Goal: Find specific page/section: Find specific page/section

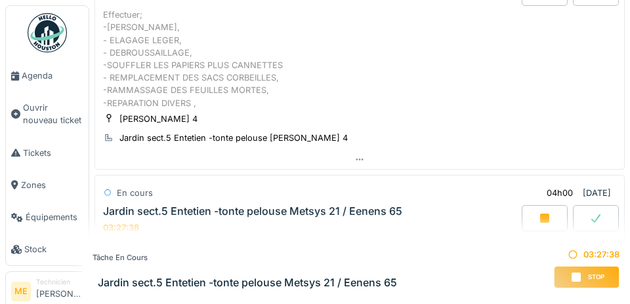
scroll to position [146, 0]
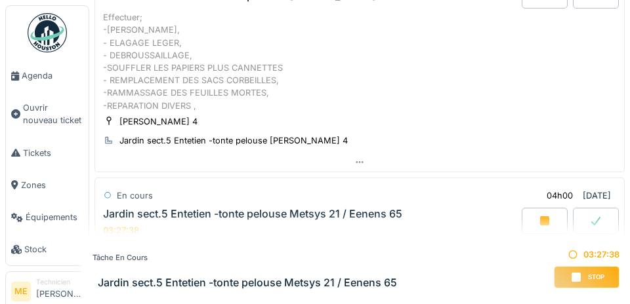
click at [31, 71] on span "Agenda" at bounding box center [53, 76] width 62 height 12
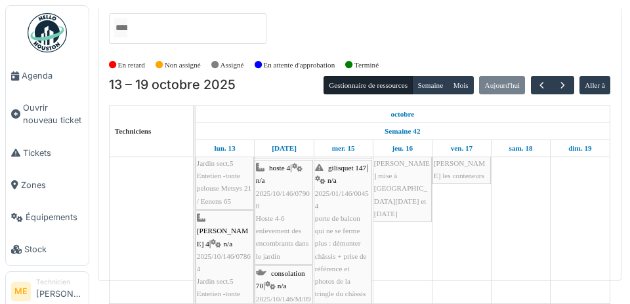
scroll to position [30, 0]
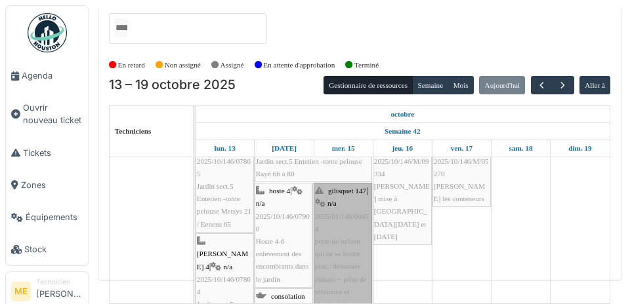
click at [337, 215] on link "gilisquet 147 | n/a 2025/01/146/00454 porte de balcon qui ne se ferme plus : dé…" at bounding box center [343, 266] width 58 height 167
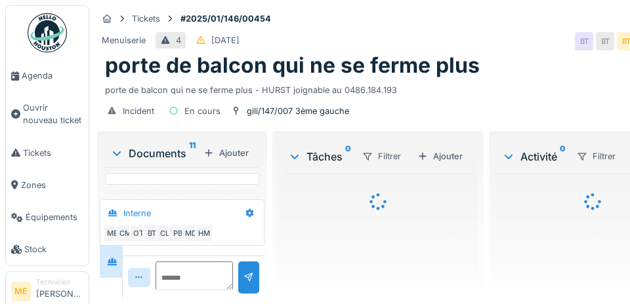
scroll to position [892, 0]
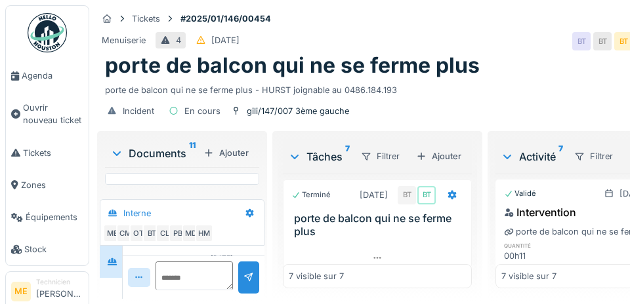
click at [117, 243] on div "CM" at bounding box center [125, 233] width 18 height 18
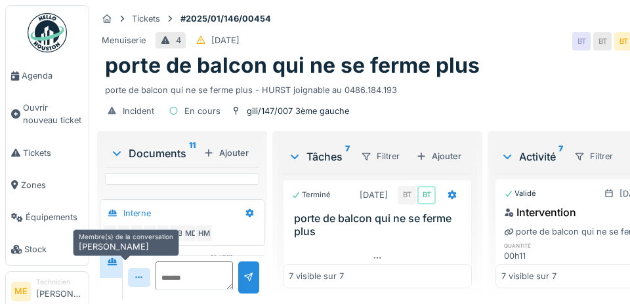
click at [108, 243] on div "ME" at bounding box center [112, 233] width 18 height 18
click at [144, 243] on div "BT" at bounding box center [151, 233] width 18 height 18
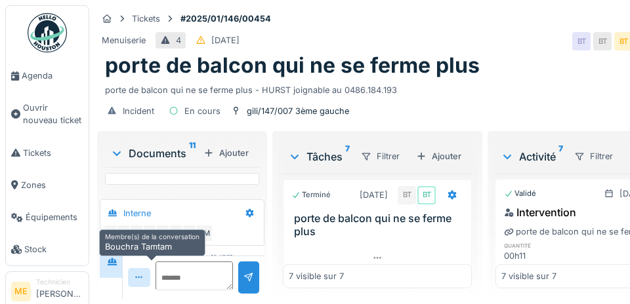
click at [165, 243] on div "CL" at bounding box center [164, 233] width 18 height 18
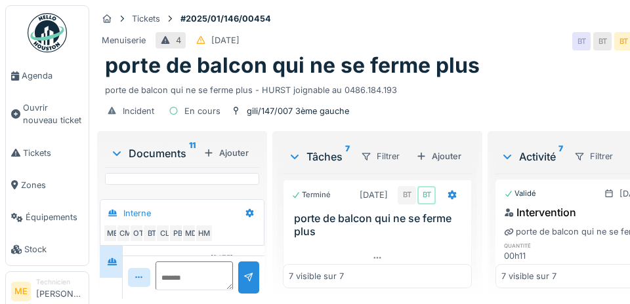
click at [180, 243] on div "PB" at bounding box center [178, 233] width 18 height 18
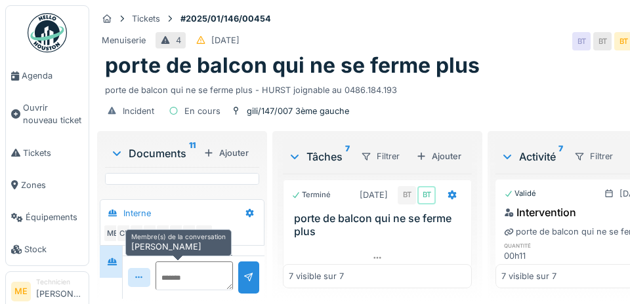
click at [189, 243] on div "MD" at bounding box center [191, 233] width 18 height 18
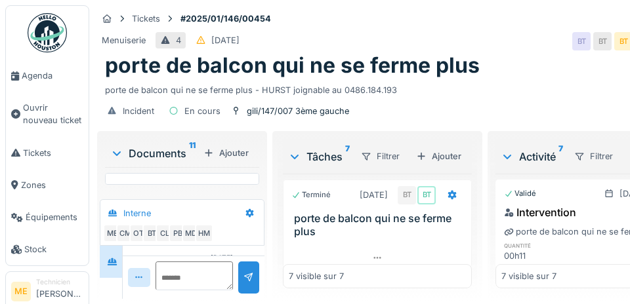
click at [206, 243] on div "HM" at bounding box center [204, 233] width 18 height 18
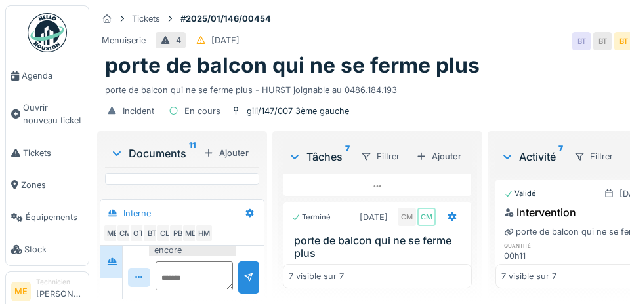
scroll to position [480, 0]
click at [139, 193] on img at bounding box center [145, 229] width 62 height 83
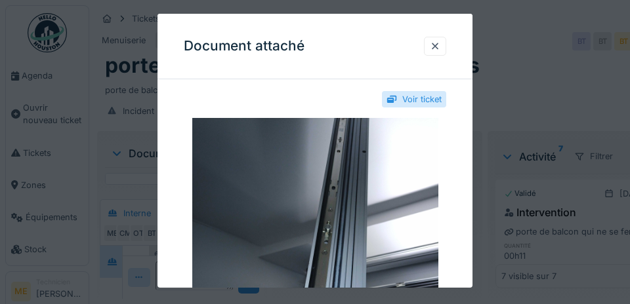
scroll to position [9, 0]
click at [433, 52] on div at bounding box center [435, 46] width 10 height 12
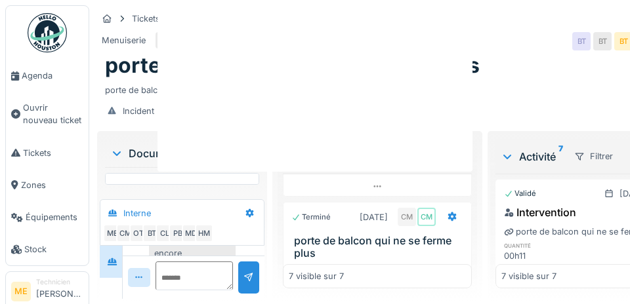
scroll to position [0, 0]
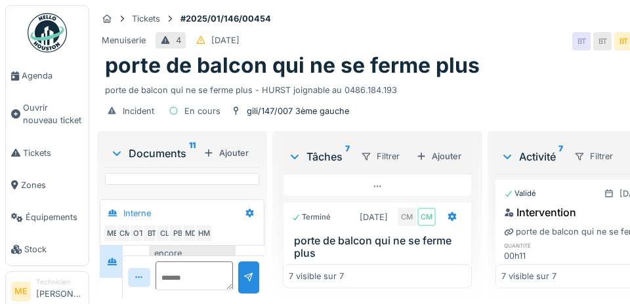
click at [225, 194] on img at bounding box center [219, 229] width 62 height 83
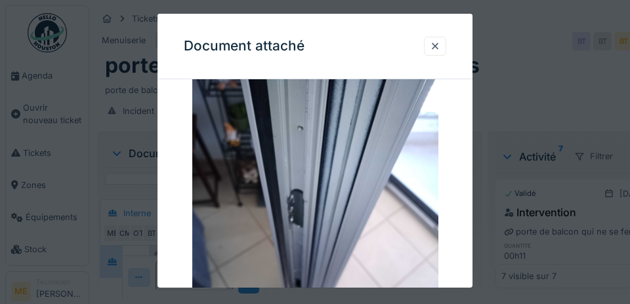
scroll to position [81, 0]
click at [434, 52] on div at bounding box center [435, 46] width 10 height 12
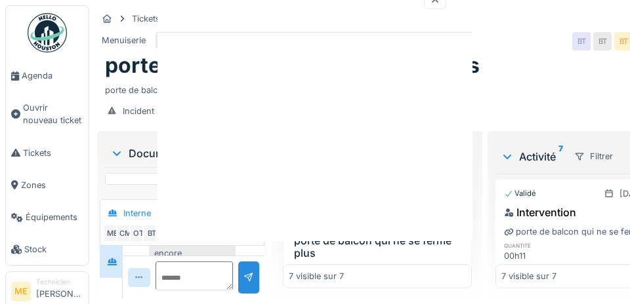
scroll to position [0, 0]
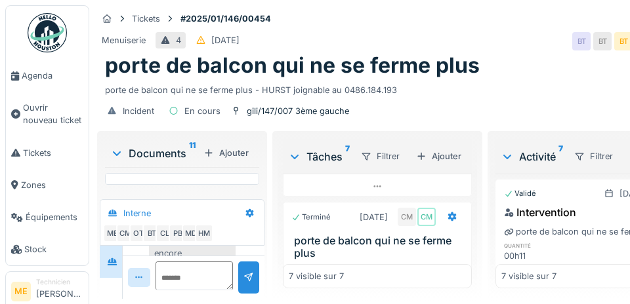
click at [40, 81] on span "Agenda" at bounding box center [53, 76] width 62 height 12
